Goal: Register for event/course

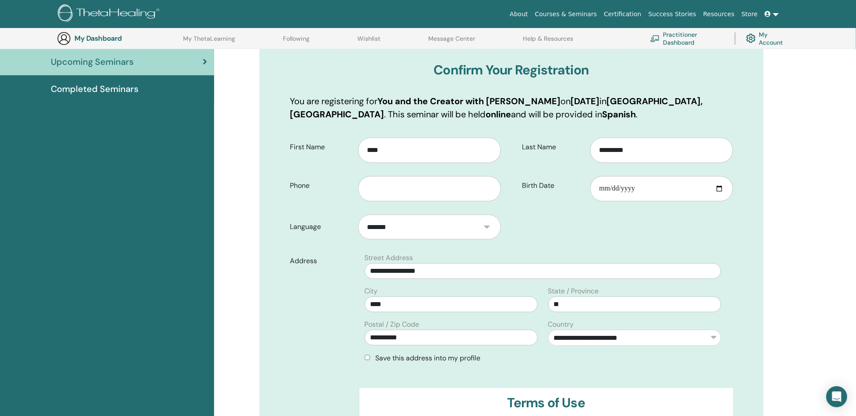
scroll to position [108, 0]
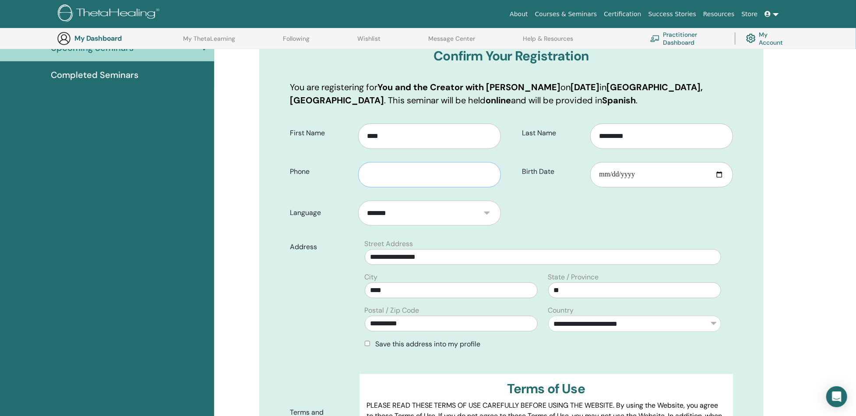
click at [437, 180] on input "text" at bounding box center [429, 174] width 143 height 25
type input "**********"
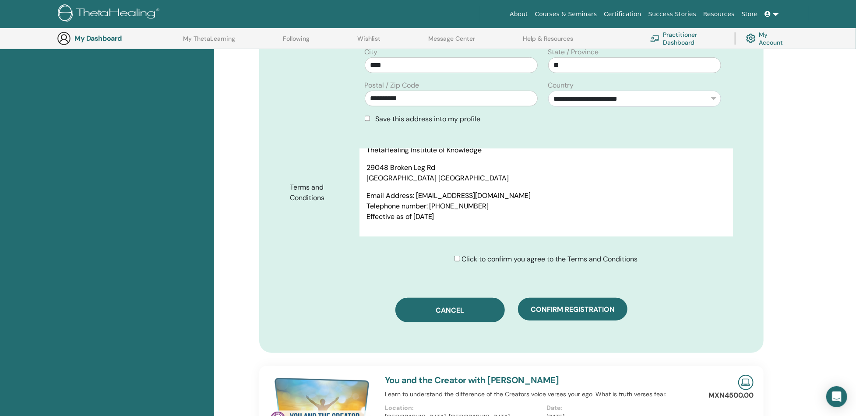
scroll to position [371, 0]
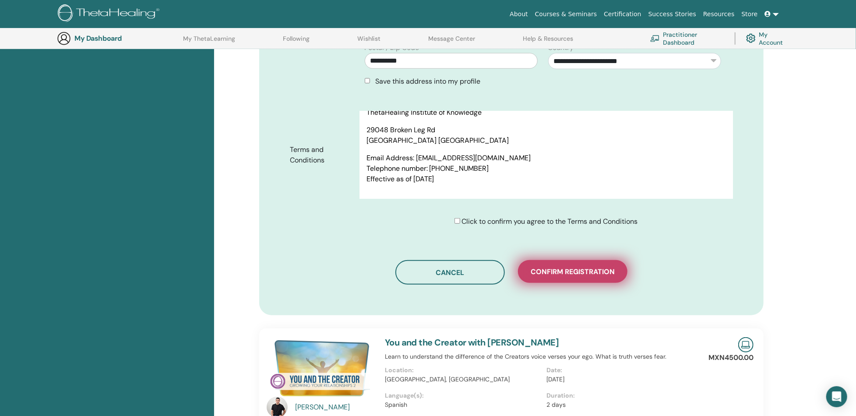
click at [559, 273] on span "Confirm registration" at bounding box center [573, 271] width 84 height 9
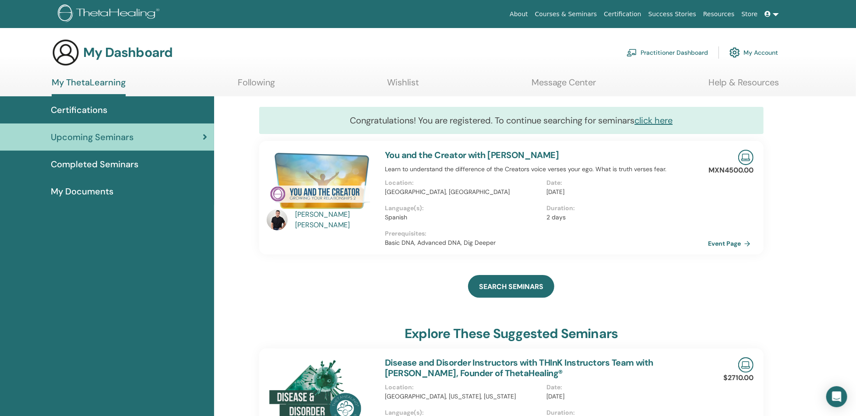
click at [101, 138] on span "Upcoming Seminars" at bounding box center [92, 136] width 83 height 13
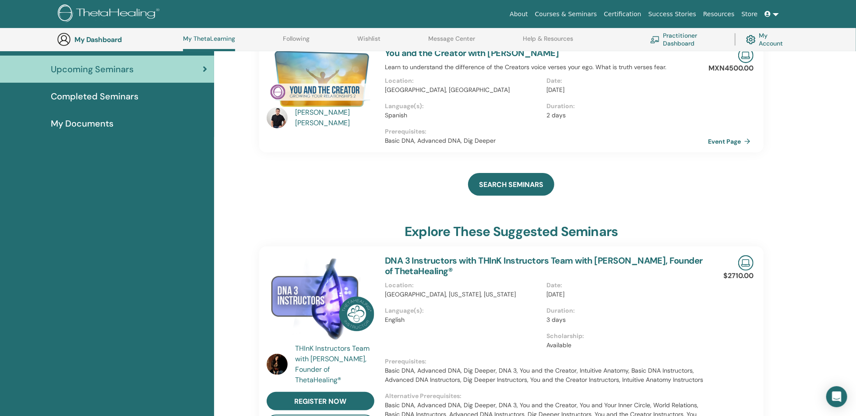
scroll to position [81, 0]
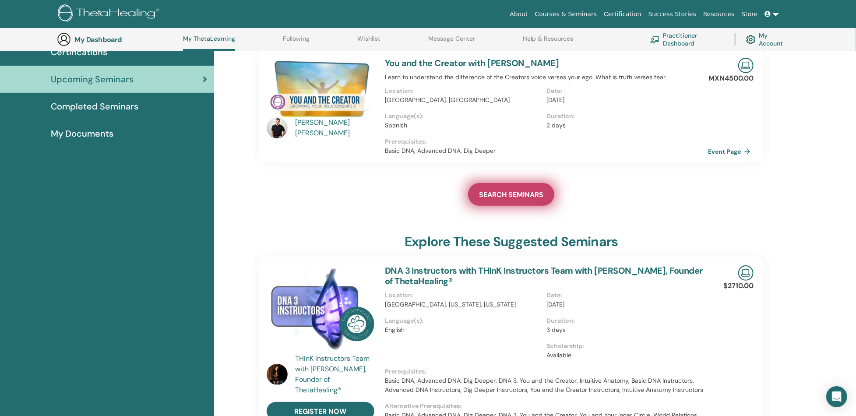
click at [498, 197] on span "SEARCH SEMINARS" at bounding box center [511, 194] width 64 height 9
